Goal: Task Accomplishment & Management: Use online tool/utility

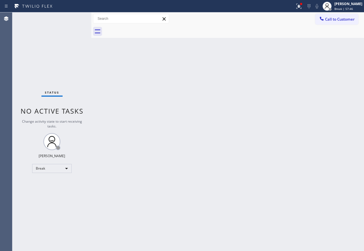
click at [248, 80] on div "Back to Dashboard Change Sender ID Customers Technicians Select a contact Outbo…" at bounding box center [227, 131] width 273 height 238
click at [349, 7] on span "Break | 59:23" at bounding box center [344, 9] width 19 height 4
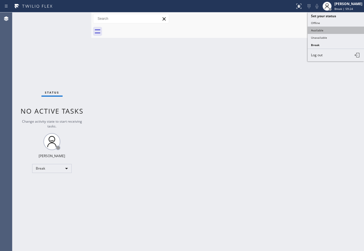
click at [330, 30] on button "Available" at bounding box center [336, 30] width 56 height 7
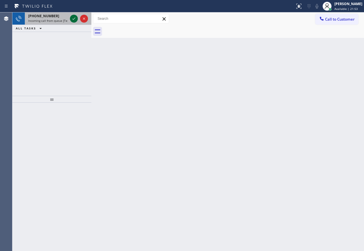
click at [73, 20] on icon at bounding box center [74, 18] width 7 height 7
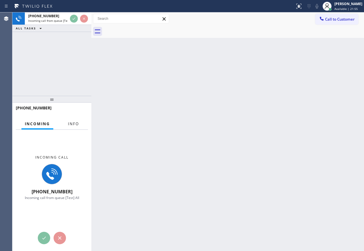
click at [78, 120] on button "Info" at bounding box center [74, 123] width 18 height 11
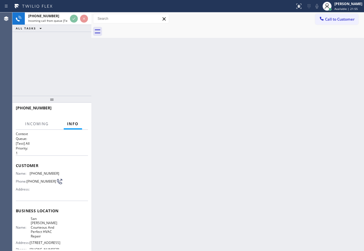
click at [78, 123] on span "Info" at bounding box center [73, 123] width 12 height 5
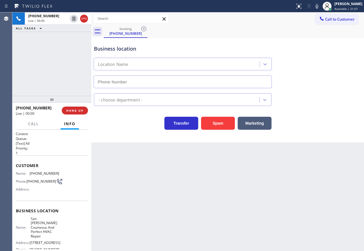
type input "[PHONE_NUMBER]"
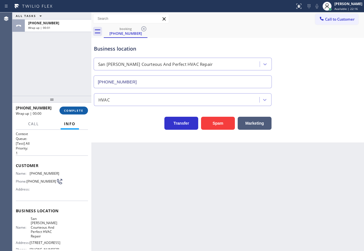
click at [76, 110] on span "COMPLETE" at bounding box center [73, 110] width 19 height 4
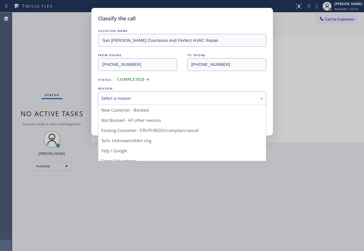
click at [130, 102] on div "Select a reason" at bounding box center [182, 97] width 168 height 13
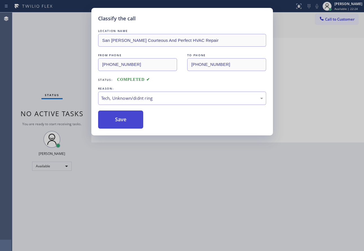
click at [121, 122] on button "Save" at bounding box center [120, 119] width 45 height 18
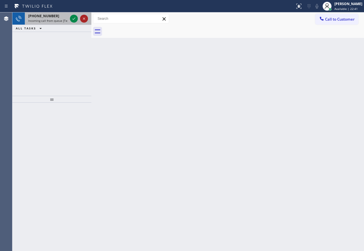
click at [84, 18] on icon at bounding box center [84, 18] width 7 height 7
click at [71, 19] on icon at bounding box center [74, 18] width 7 height 7
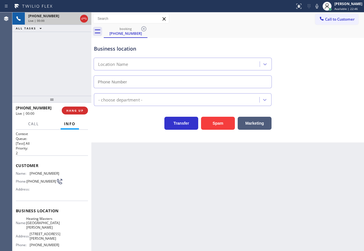
type input "[PHONE_NUMBER]"
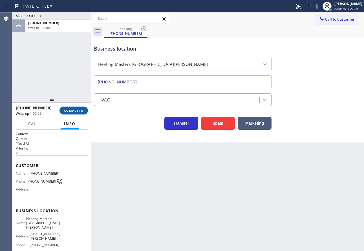
click at [71, 108] on span "COMPLETE" at bounding box center [73, 110] width 19 height 4
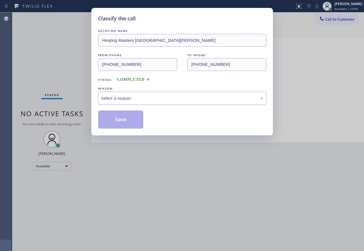
click at [127, 101] on div "Select a reason" at bounding box center [182, 97] width 168 height 13
drag, startPoint x: 122, startPoint y: 141, endPoint x: 121, endPoint y: 123, distance: 17.6
click at [120, 122] on button "Save" at bounding box center [120, 119] width 45 height 18
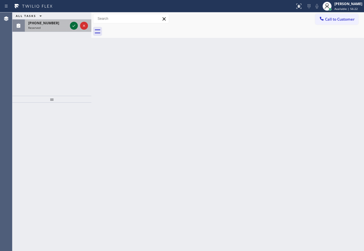
click at [76, 23] on icon at bounding box center [74, 25] width 7 height 7
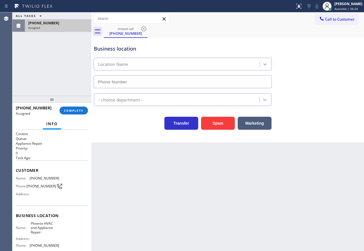
type input "[PHONE_NUMBER]"
click at [85, 107] on button "COMPLETE" at bounding box center [74, 110] width 29 height 8
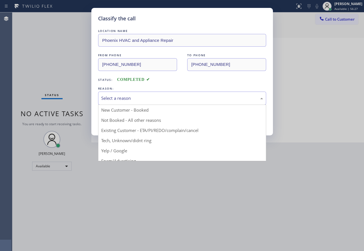
click at [156, 100] on div "Select a reason" at bounding box center [182, 98] width 162 height 6
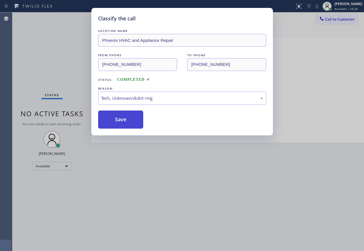
click at [130, 121] on button "Save" at bounding box center [120, 119] width 45 height 18
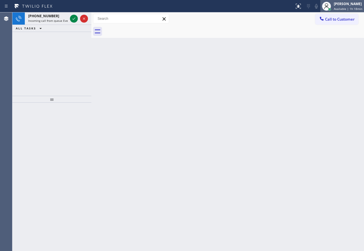
drag, startPoint x: 344, startPoint y: 4, endPoint x: 341, endPoint y: 10, distance: 6.7
click at [344, 5] on div "[PERSON_NAME]" at bounding box center [348, 3] width 29 height 5
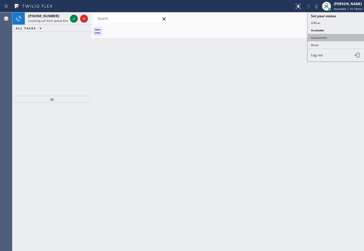
click at [324, 38] on button "Unavailable" at bounding box center [336, 37] width 56 height 7
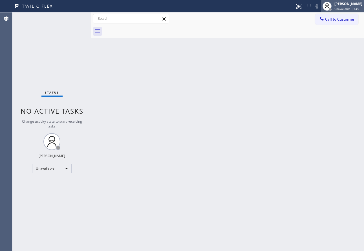
click at [349, 6] on div "[PERSON_NAME]" at bounding box center [349, 3] width 28 height 5
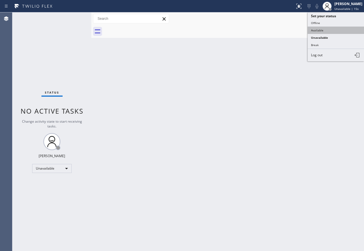
click at [322, 31] on button "Available" at bounding box center [336, 30] width 56 height 7
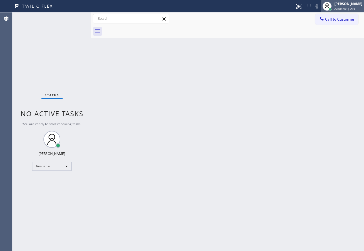
click at [346, 5] on div "[PERSON_NAME]" at bounding box center [349, 3] width 28 height 5
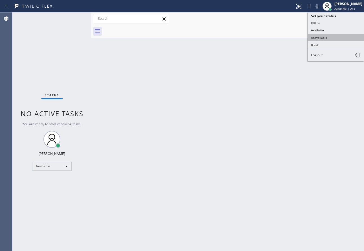
click at [327, 34] on button "Unavailable" at bounding box center [336, 37] width 56 height 7
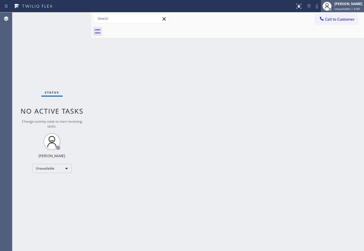
click at [346, 5] on div "[PERSON_NAME]" at bounding box center [349, 3] width 28 height 5
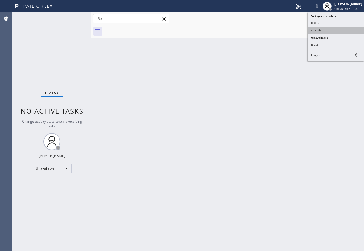
click at [310, 30] on button "Available" at bounding box center [336, 30] width 56 height 7
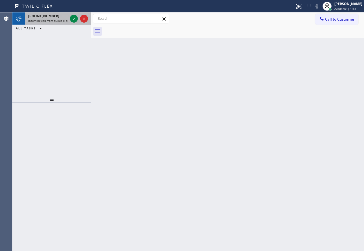
click at [69, 19] on div at bounding box center [79, 18] width 20 height 12
click at [73, 16] on icon at bounding box center [74, 18] width 7 height 7
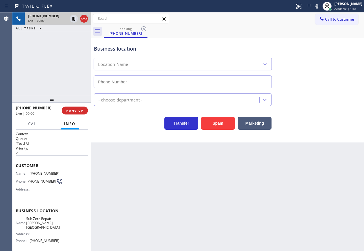
type input "[PHONE_NUMBER]"
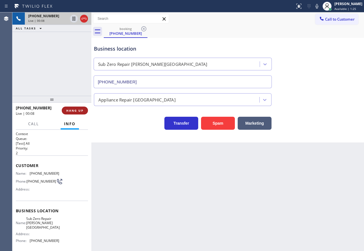
click at [71, 111] on span "HANG UP" at bounding box center [74, 110] width 17 height 4
click at [72, 110] on span "HANG UP" at bounding box center [74, 110] width 17 height 4
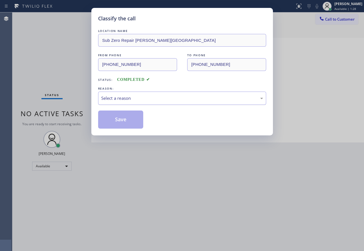
click at [165, 95] on div "Select a reason" at bounding box center [182, 98] width 162 height 6
click at [136, 123] on button "Save" at bounding box center [120, 119] width 45 height 18
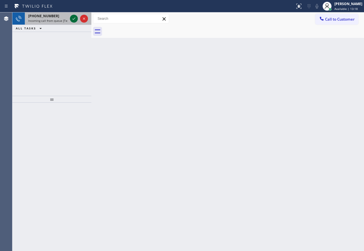
click at [76, 17] on icon at bounding box center [74, 18] width 7 height 7
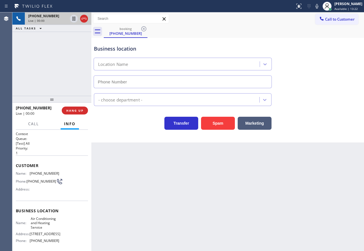
type input "[PHONE_NUMBER]"
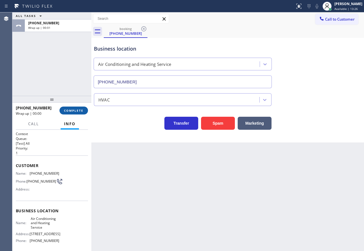
click at [73, 111] on span "COMPLETE" at bounding box center [73, 110] width 19 height 4
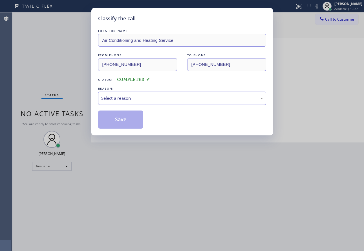
click at [151, 102] on div "Select a reason" at bounding box center [182, 97] width 168 height 13
click at [126, 115] on button "Save" at bounding box center [120, 119] width 45 height 18
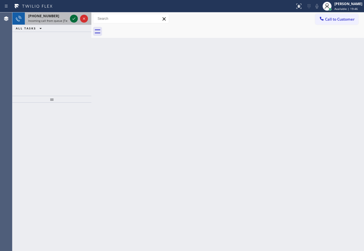
click at [70, 18] on div at bounding box center [74, 18] width 8 height 7
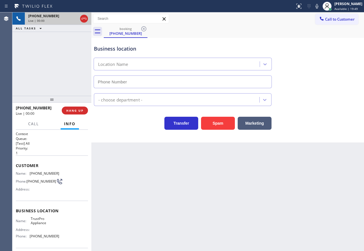
type input "[PHONE_NUMBER]"
click at [85, 109] on button "HANG UP" at bounding box center [75, 110] width 26 height 8
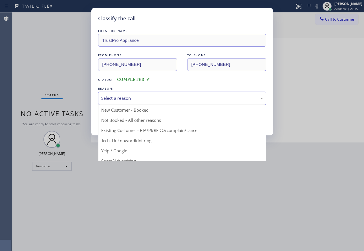
click at [131, 97] on div "Select a reason" at bounding box center [182, 98] width 162 height 6
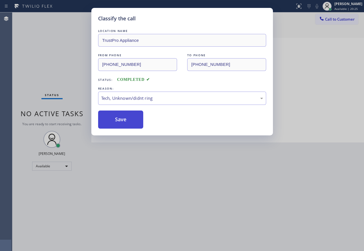
click at [124, 123] on button "Save" at bounding box center [120, 119] width 45 height 18
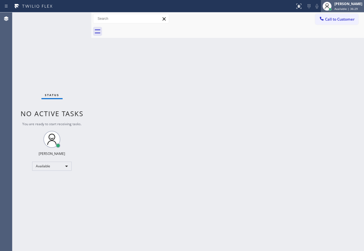
click at [354, 9] on span "Available | 36:29" at bounding box center [346, 9] width 23 height 4
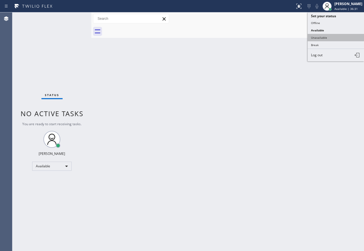
click at [325, 38] on button "Unavailable" at bounding box center [336, 37] width 56 height 7
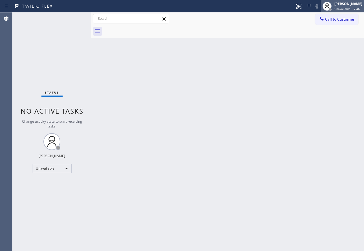
drag, startPoint x: 345, startPoint y: 7, endPoint x: 320, endPoint y: 28, distance: 32.6
click at [344, 7] on span "Unavailable | 7:46" at bounding box center [347, 9] width 25 height 4
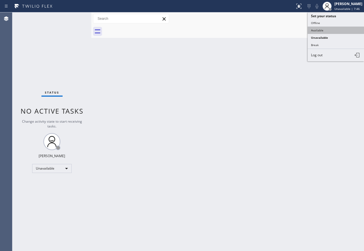
click at [317, 30] on button "Available" at bounding box center [336, 30] width 56 height 7
